Goal: Transaction & Acquisition: Purchase product/service

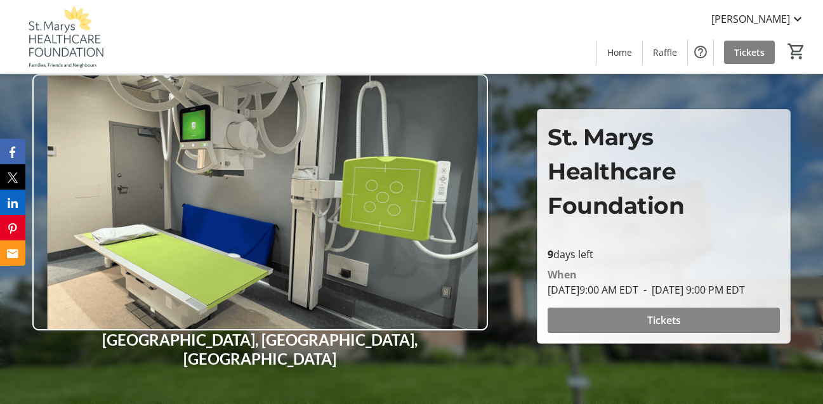
click at [669, 328] on span "Tickets" at bounding box center [665, 320] width 34 height 15
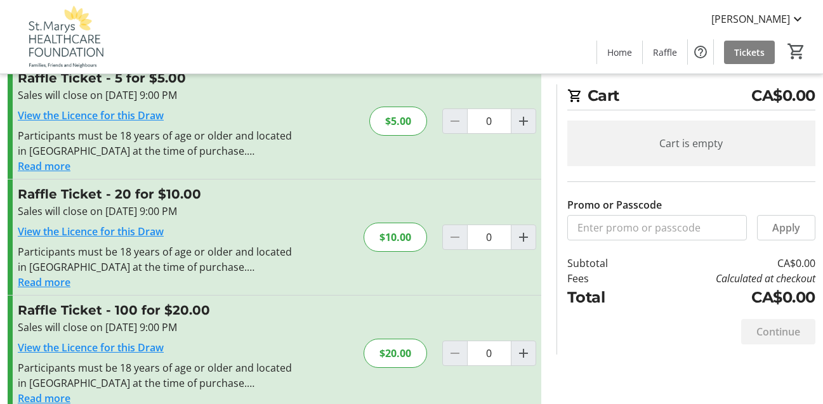
scroll to position [73, 0]
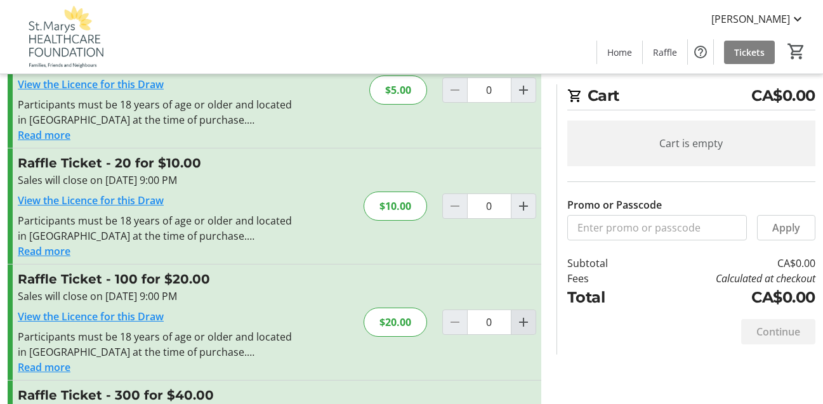
click at [524, 322] on mat-icon "Increment by one" at bounding box center [523, 322] width 15 height 15
type input "1"
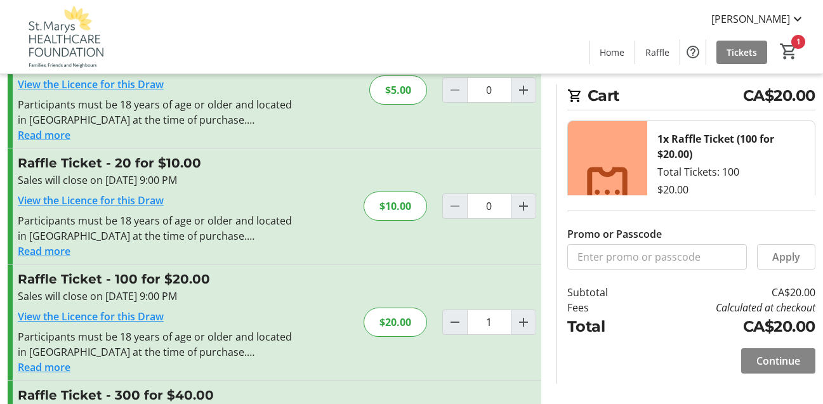
click at [778, 358] on span "Continue" at bounding box center [779, 361] width 44 height 15
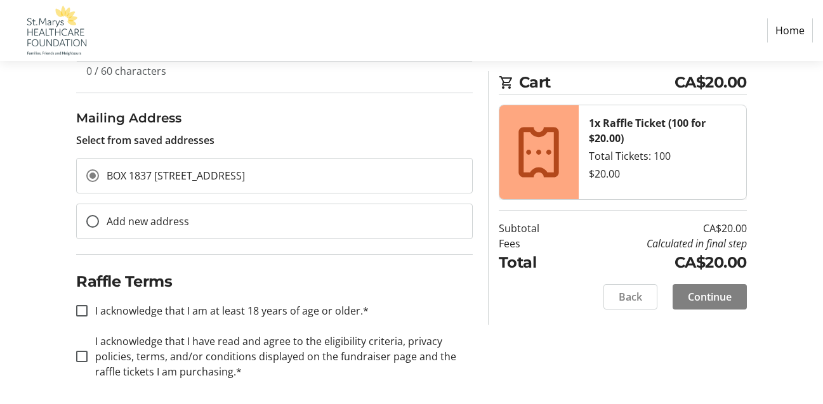
scroll to position [382, 0]
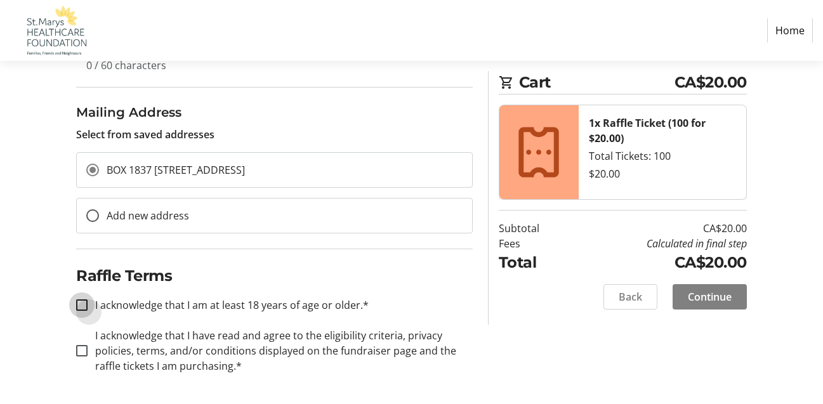
click at [84, 303] on input "I acknowledge that I am at least 18 years of age or older.*" at bounding box center [81, 305] width 11 height 11
checkbox input "true"
click at [81, 350] on input "I acknowledge that I have read and agree to the eligibility criteria, privacy p…" at bounding box center [81, 350] width 11 height 11
checkbox input "true"
click at [712, 296] on span "Continue" at bounding box center [710, 296] width 44 height 15
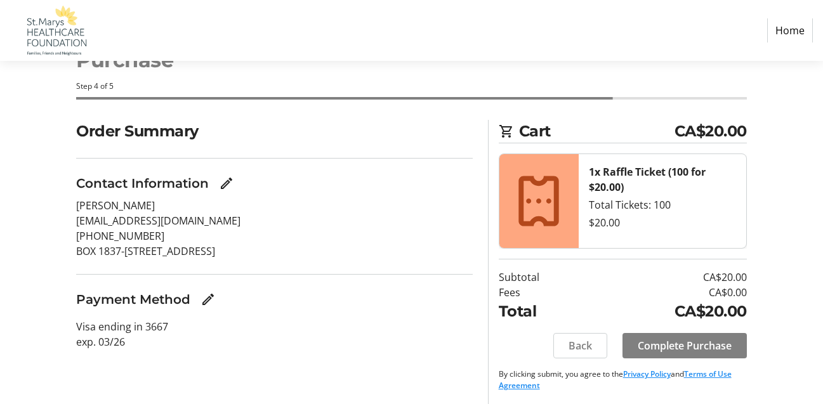
scroll to position [49, 0]
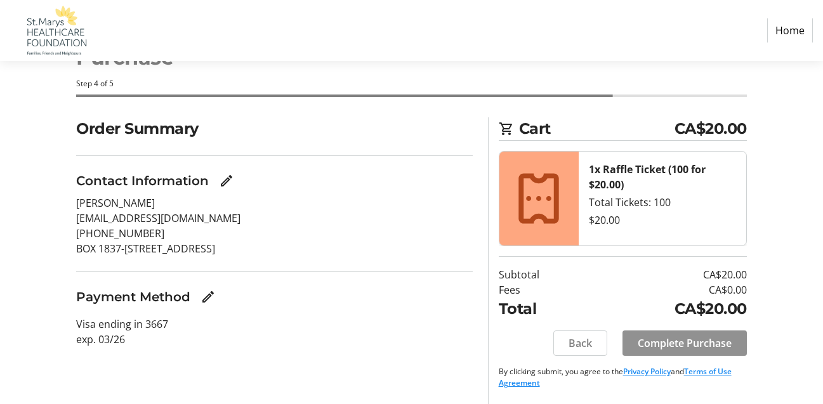
click at [682, 346] on span "Complete Purchase" at bounding box center [685, 343] width 94 height 15
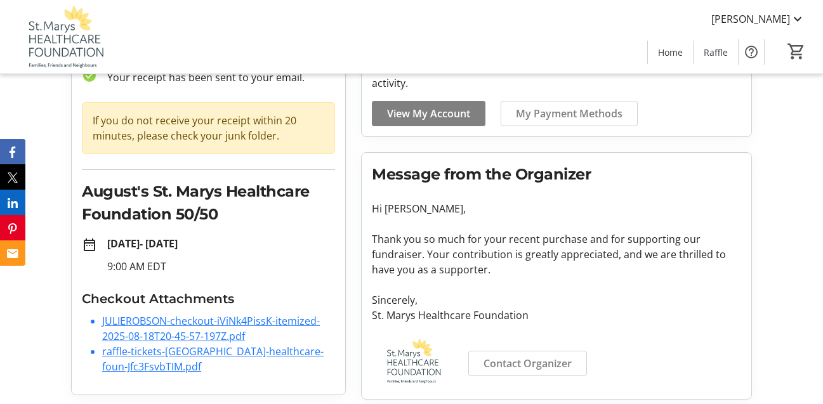
scroll to position [95, 0]
